Goal: Task Accomplishment & Management: Use online tool/utility

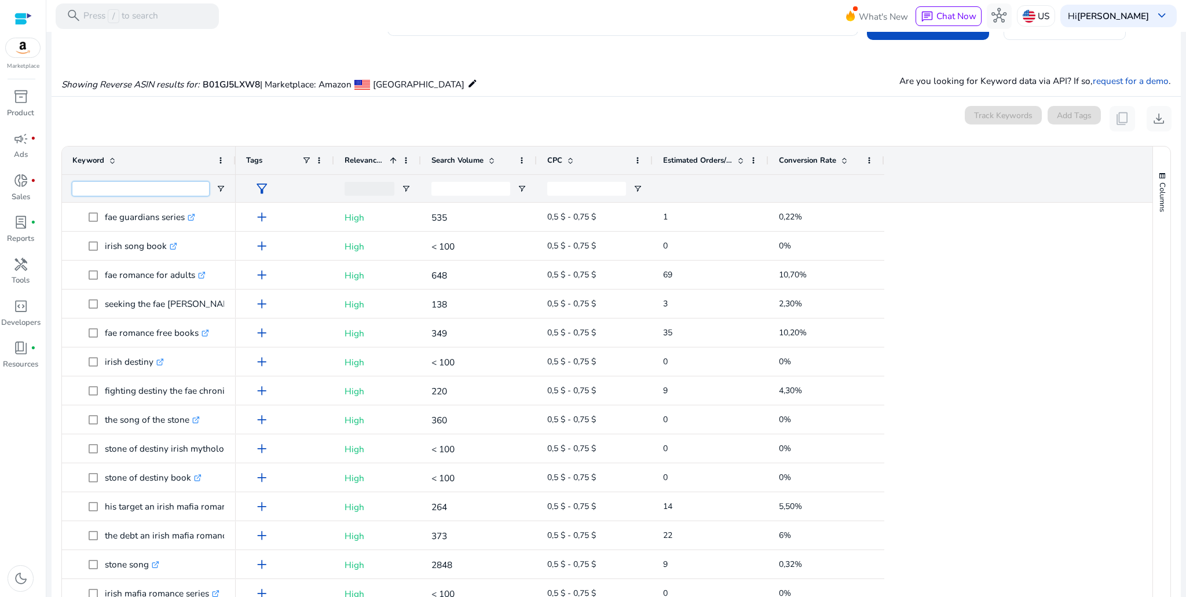
click at [127, 187] on input "Keyword Filter Input" at bounding box center [140, 189] width 137 height 14
type input "**********"
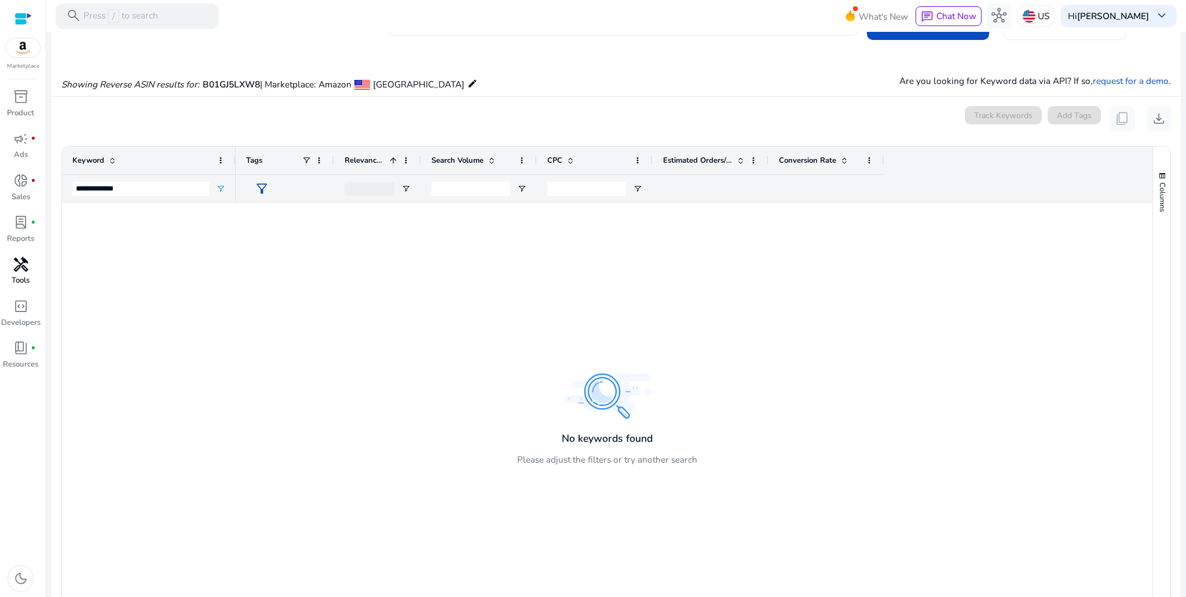
click at [29, 278] on p "Tools" at bounding box center [21, 281] width 18 height 12
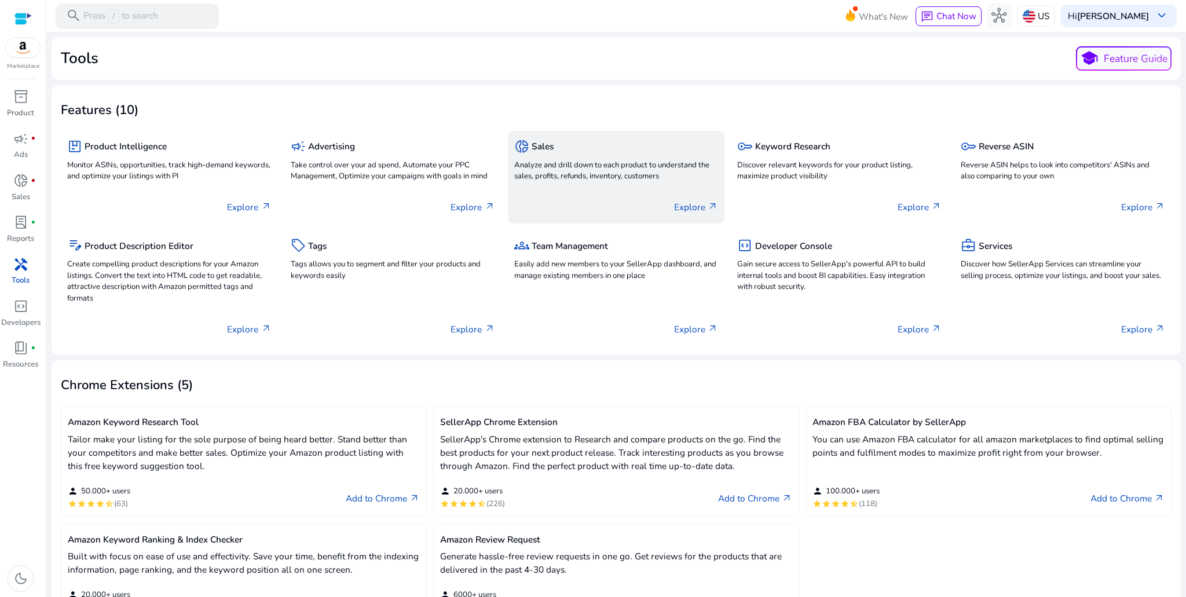
click at [575, 184] on div "donut_small Sales Analyze and drill down to each product to understand the sale…" at bounding box center [616, 161] width 204 height 49
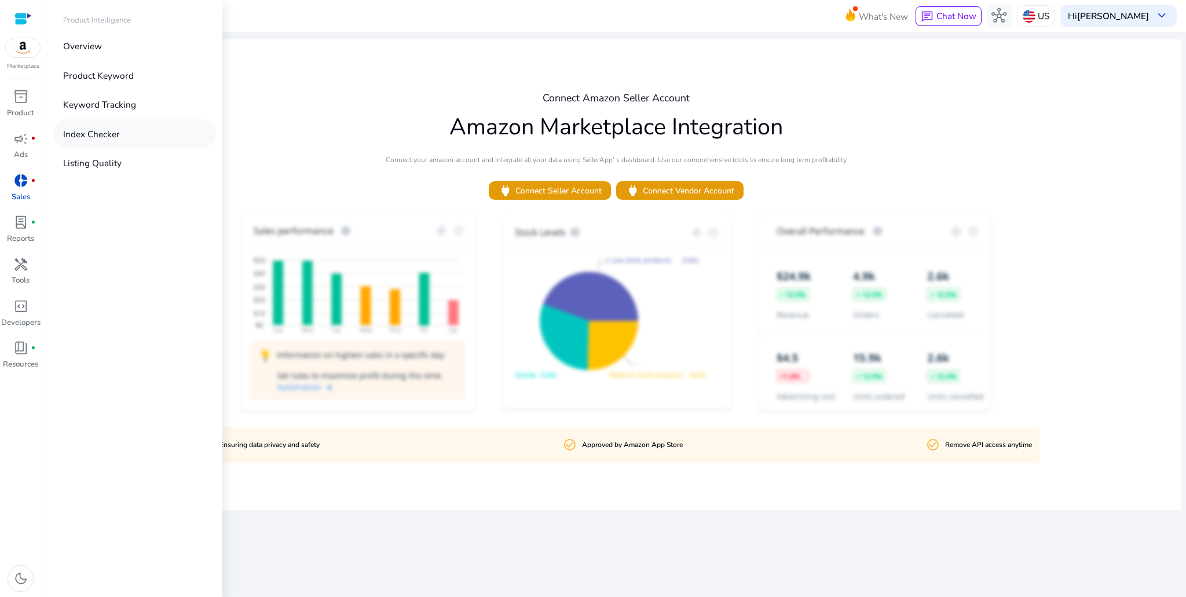
click at [98, 138] on p "Index Checker" at bounding box center [91, 133] width 57 height 13
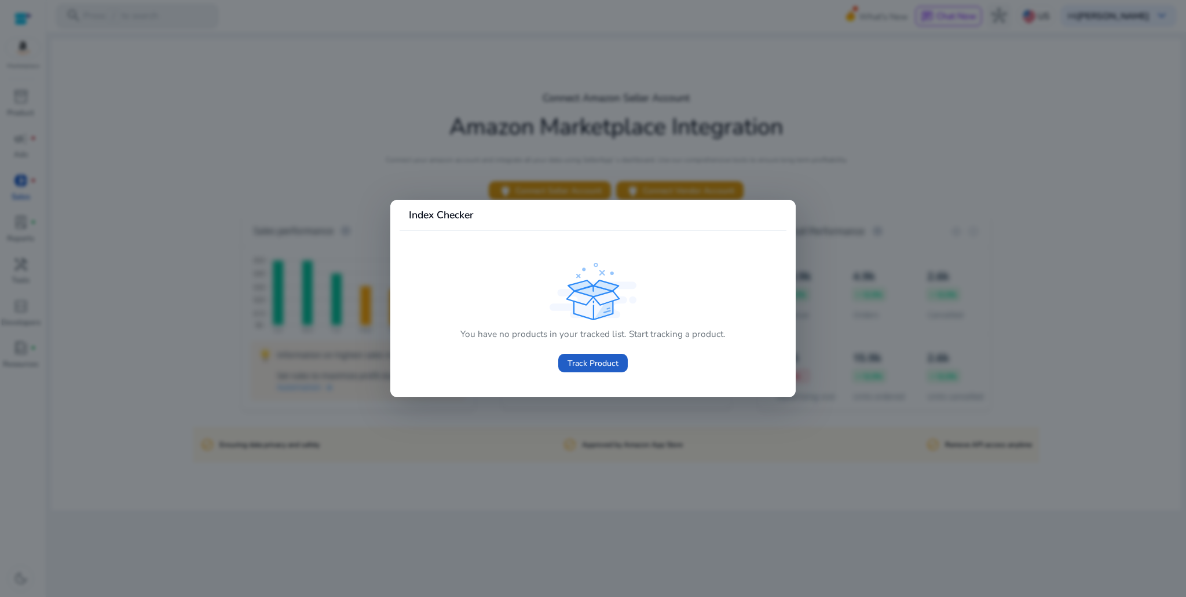
click at [590, 360] on span "Track Product" at bounding box center [592, 363] width 51 height 12
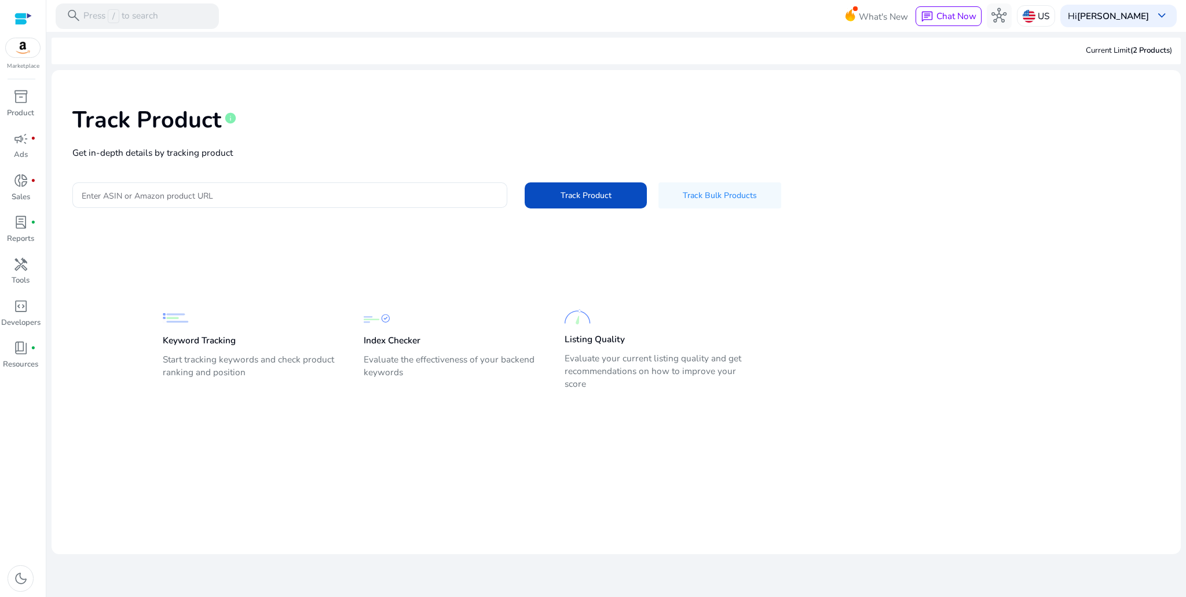
click at [191, 342] on p "Keyword Tracking" at bounding box center [199, 340] width 73 height 13
click at [23, 262] on span "handyman" at bounding box center [20, 264] width 15 height 15
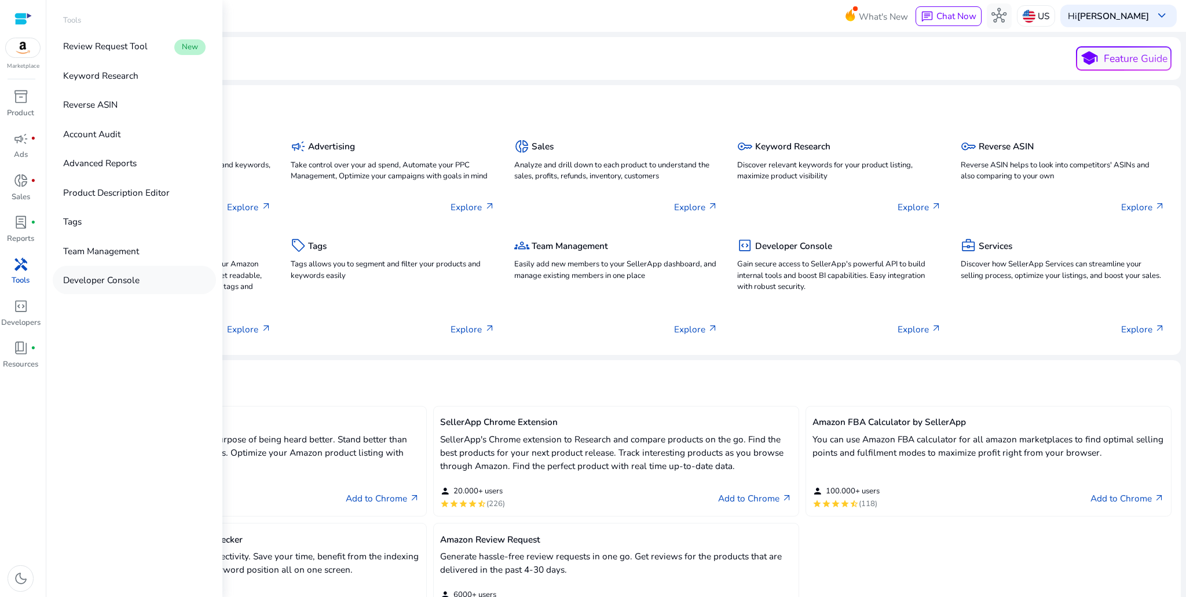
click at [112, 276] on p "Developer Console" at bounding box center [101, 279] width 76 height 13
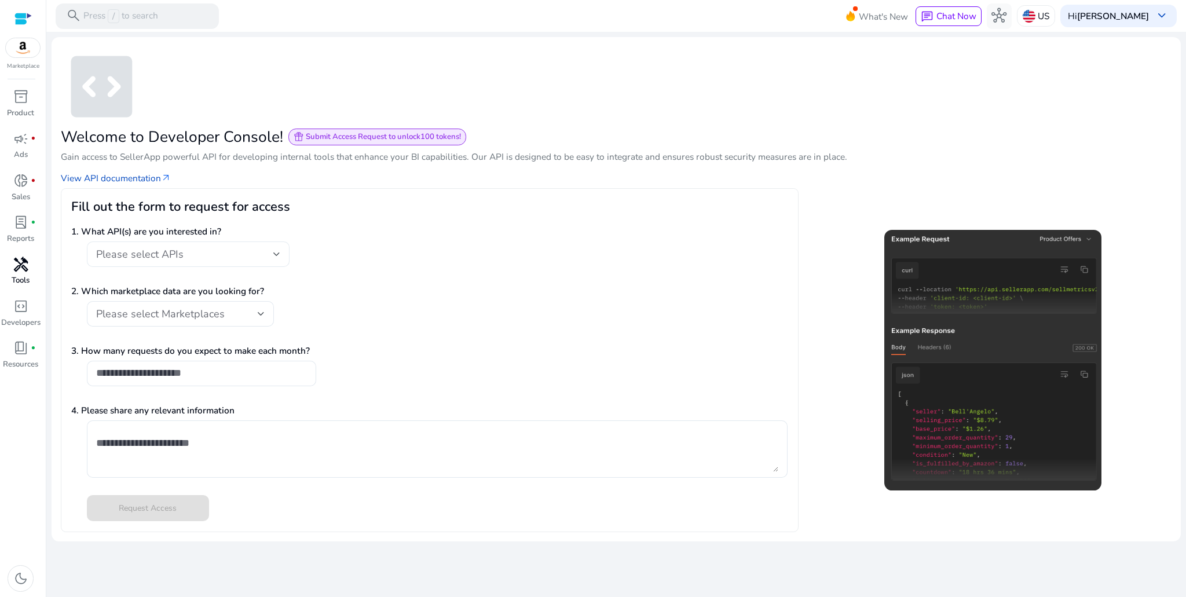
click at [236, 258] on div "Please select APIs" at bounding box center [184, 254] width 177 height 13
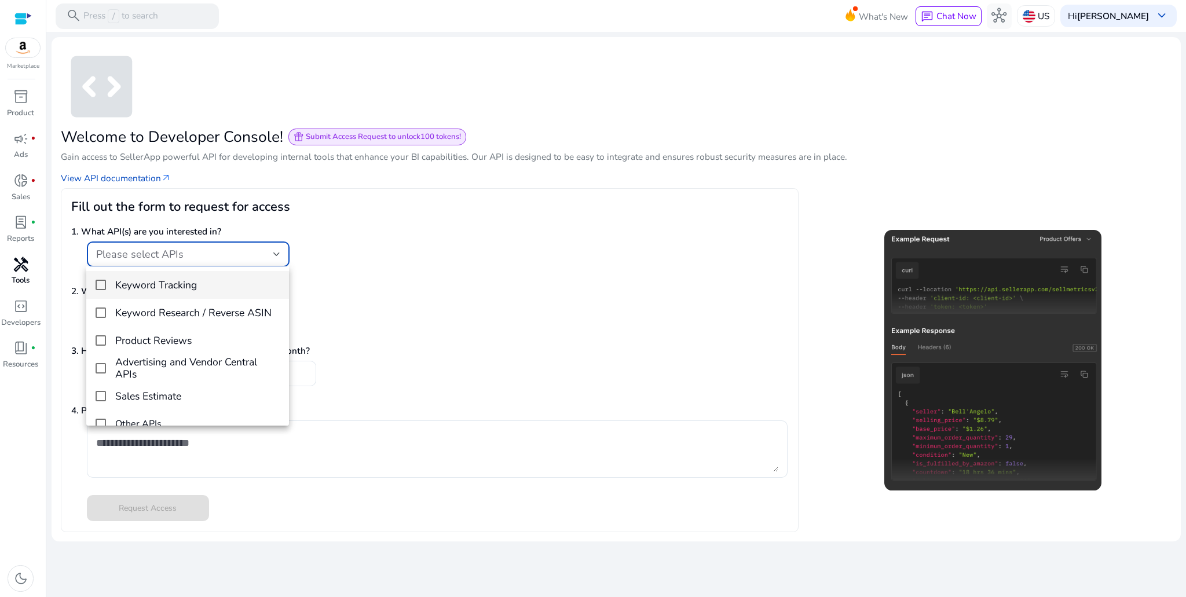
click at [188, 282] on h4 "Keyword Tracking" at bounding box center [156, 285] width 82 height 12
click at [167, 284] on h4 "Keyword Tracking" at bounding box center [156, 285] width 82 height 12
click at [164, 307] on h4 "Keyword Research / Reverse ASIN" at bounding box center [193, 313] width 156 height 12
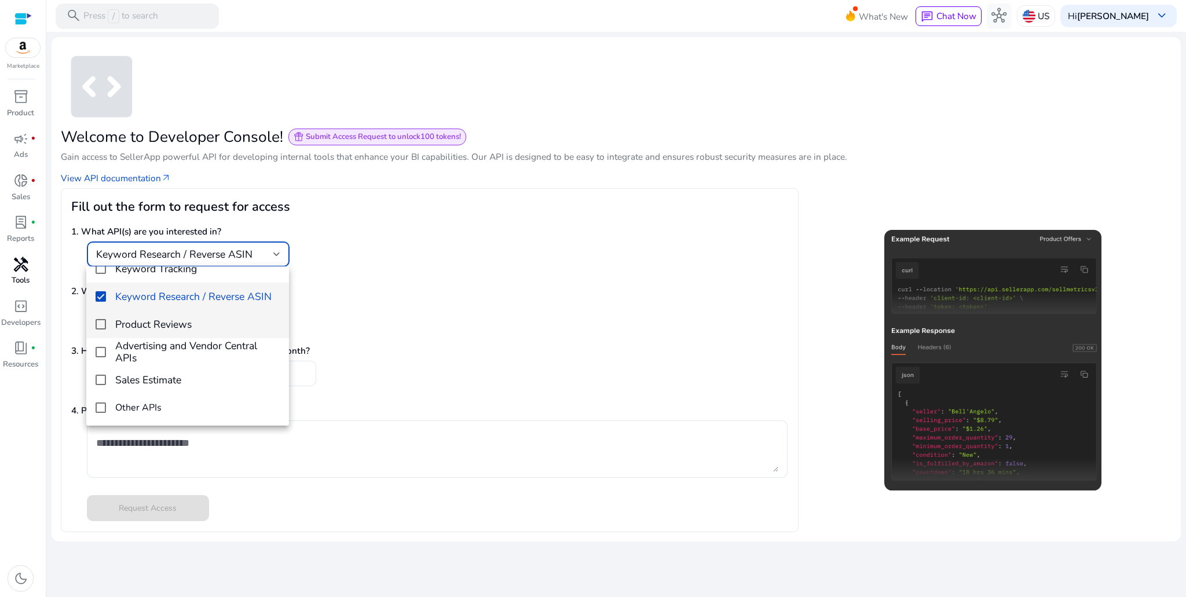
scroll to position [16, 0]
click at [414, 305] on div at bounding box center [593, 298] width 1186 height 597
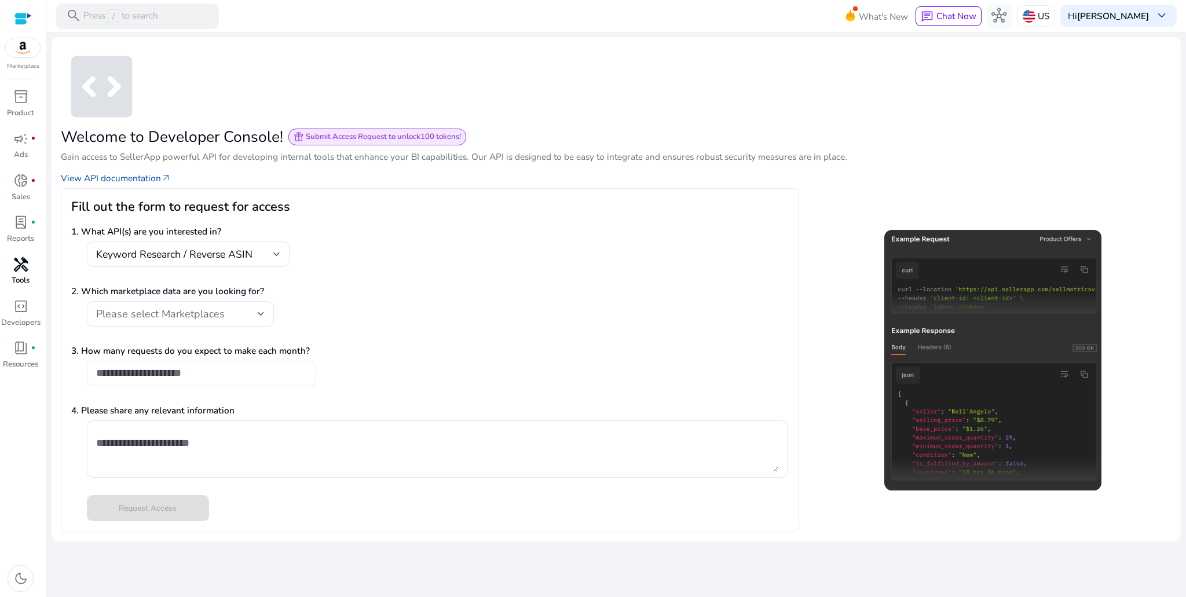
click at [16, 272] on span "handyman" at bounding box center [20, 264] width 15 height 15
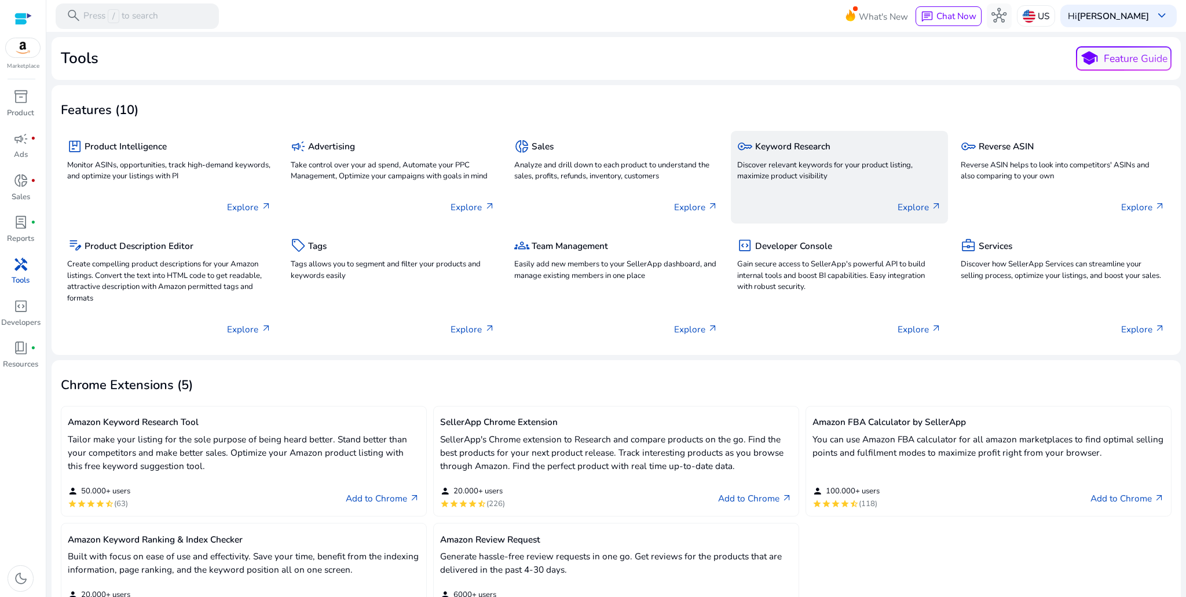
click at [756, 197] on div "Explore arrow_outward" at bounding box center [839, 201] width 204 height 32
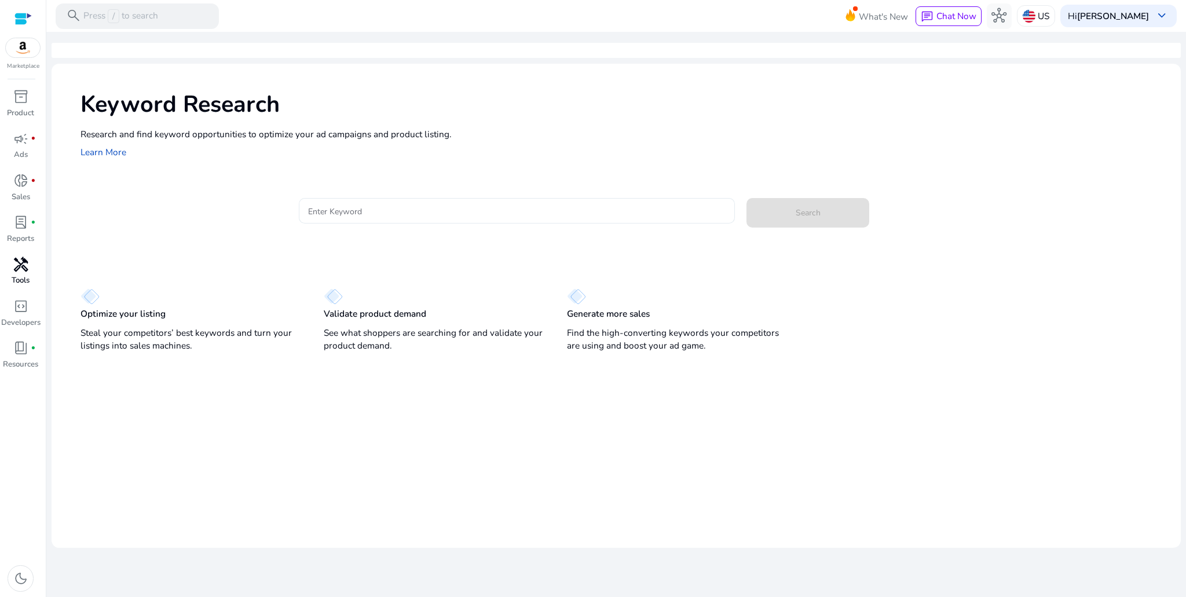
click at [351, 202] on div at bounding box center [517, 210] width 418 height 25
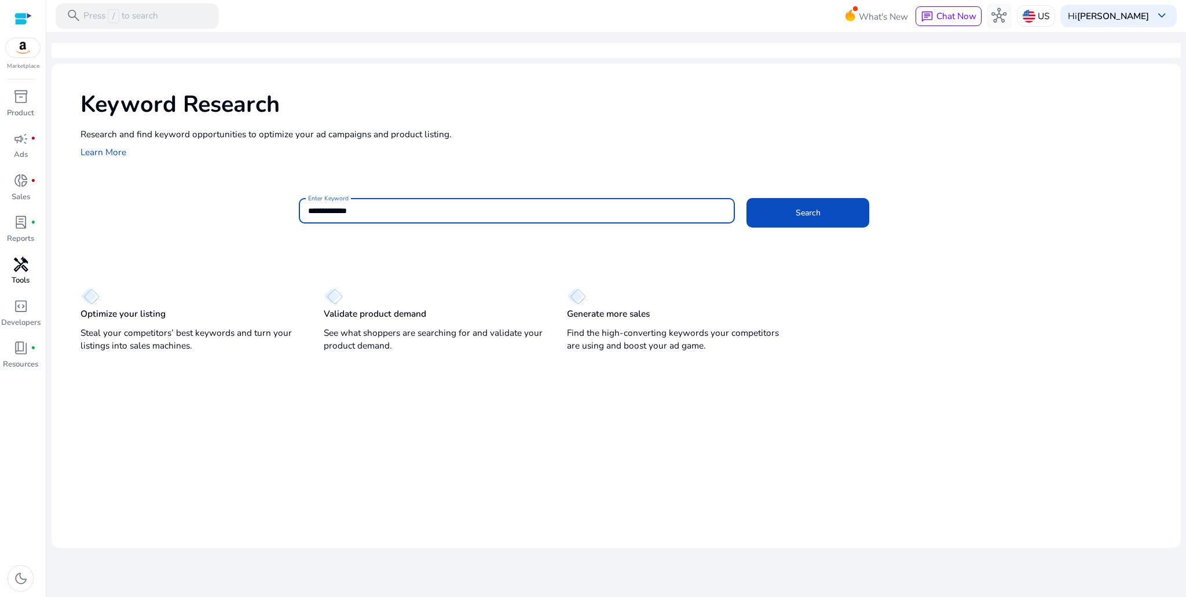
type input "**********"
click at [746, 198] on button "Search" at bounding box center [807, 213] width 122 height 30
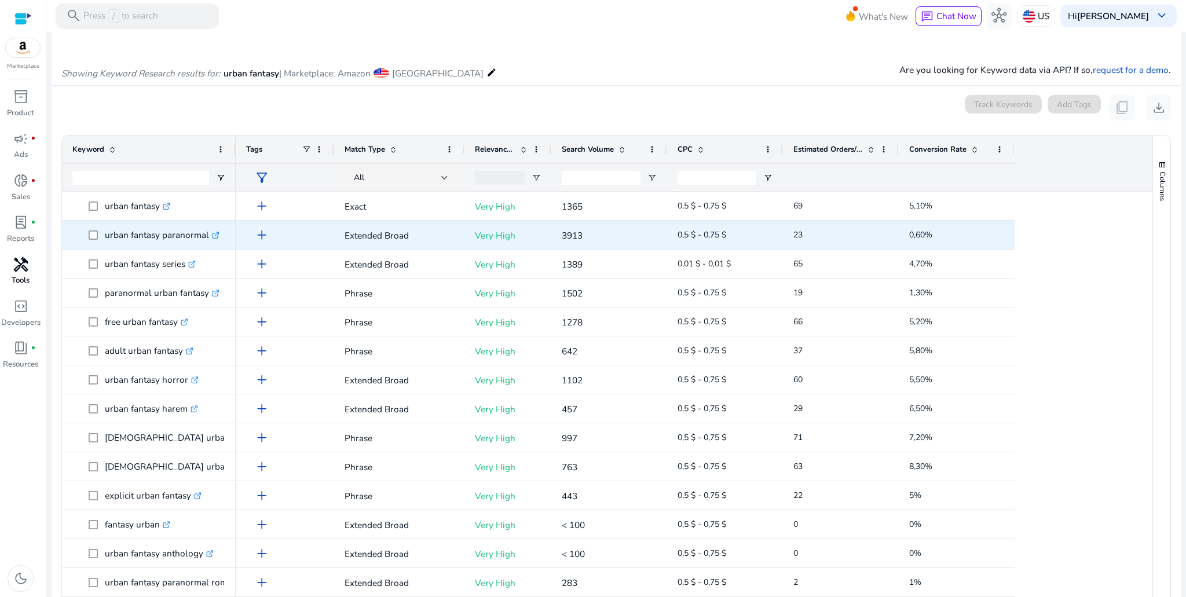
scroll to position [141, 0]
